Goal: Task Accomplishment & Management: Complete application form

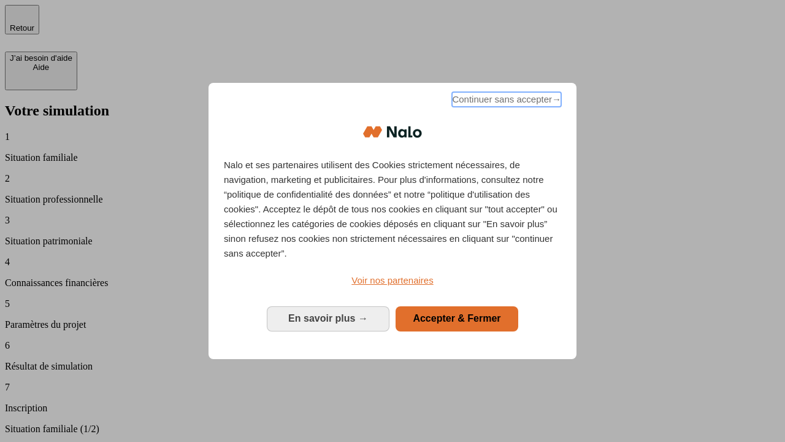
click at [506, 101] on span "Continuer sans accepter →" at bounding box center [506, 99] width 109 height 15
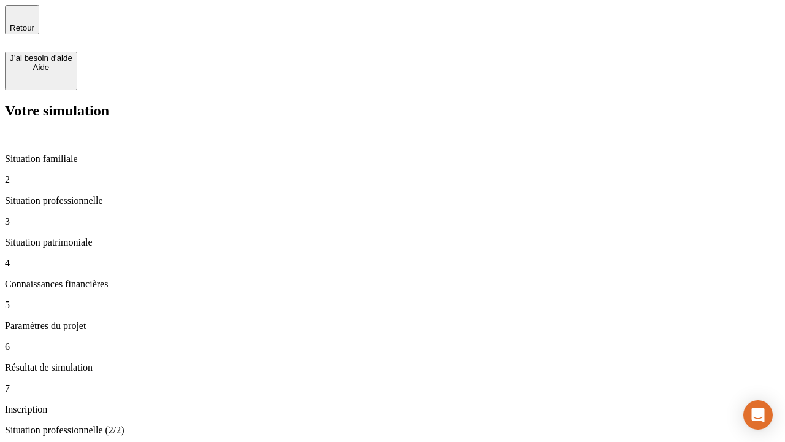
type input "30 000"
type input "40 000"
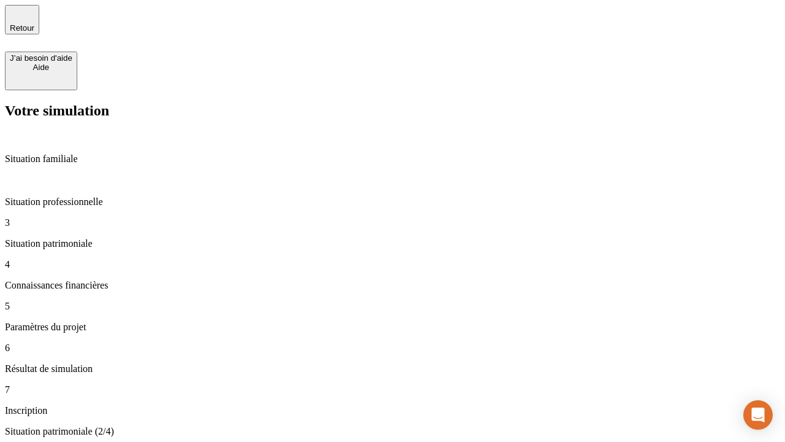
type input "1 100"
type input "20"
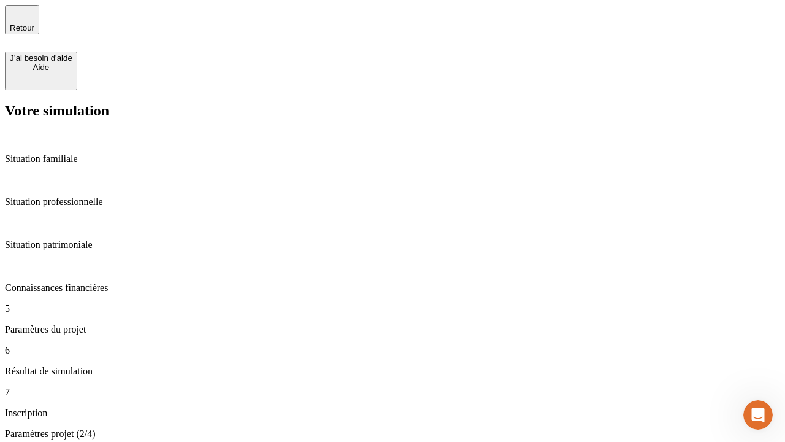
type input "40"
type input "62"
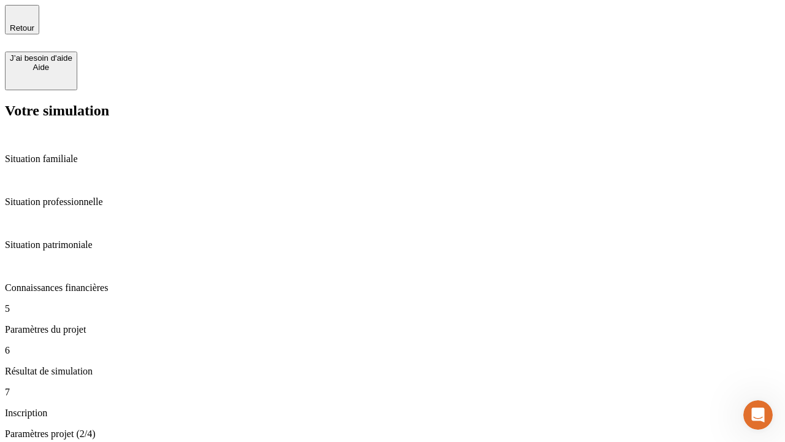
type input "50 000"
type input "640"
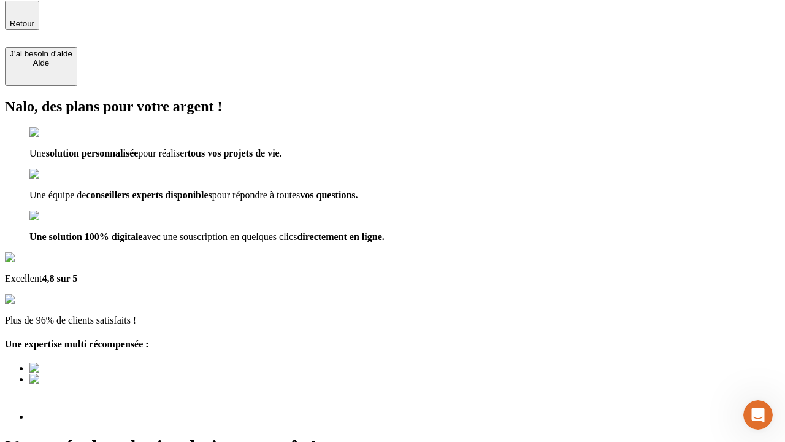
scroll to position [15, 0]
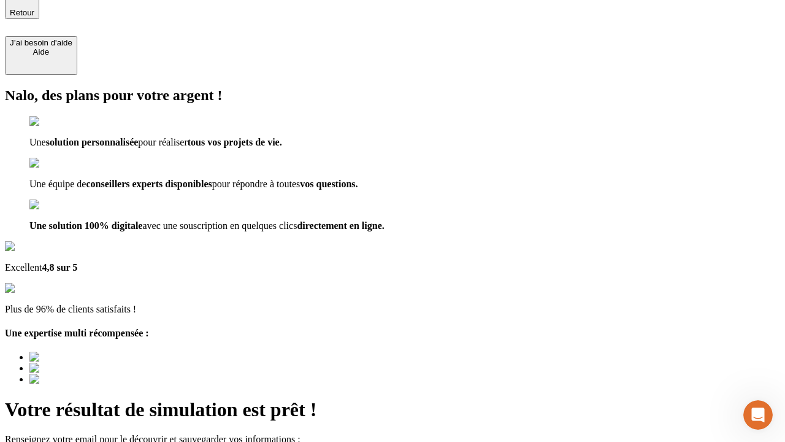
type input "[EMAIL_ADDRESS][DOMAIN_NAME]"
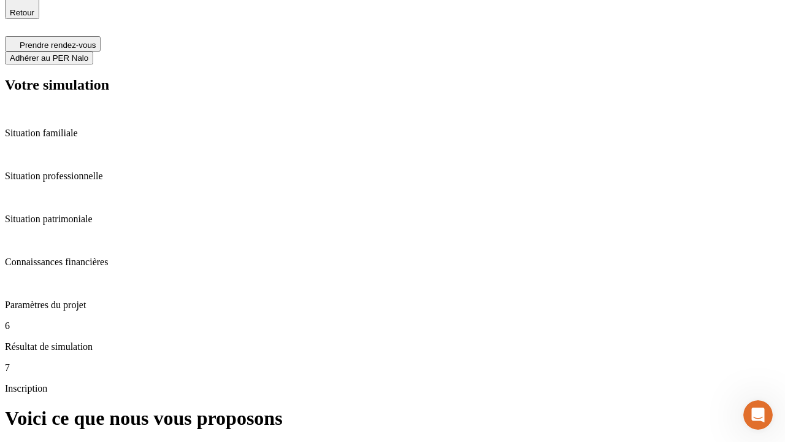
click at [88, 53] on span "Adhérer au PER Nalo" at bounding box center [49, 57] width 79 height 9
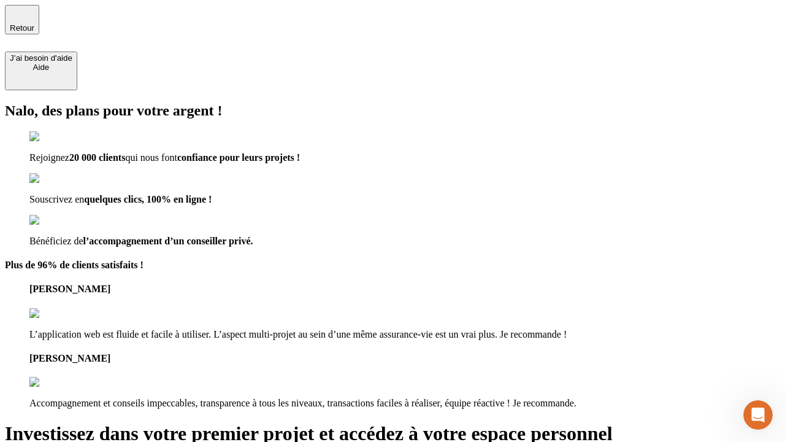
type input "abc"
